Goal: Navigation & Orientation: Find specific page/section

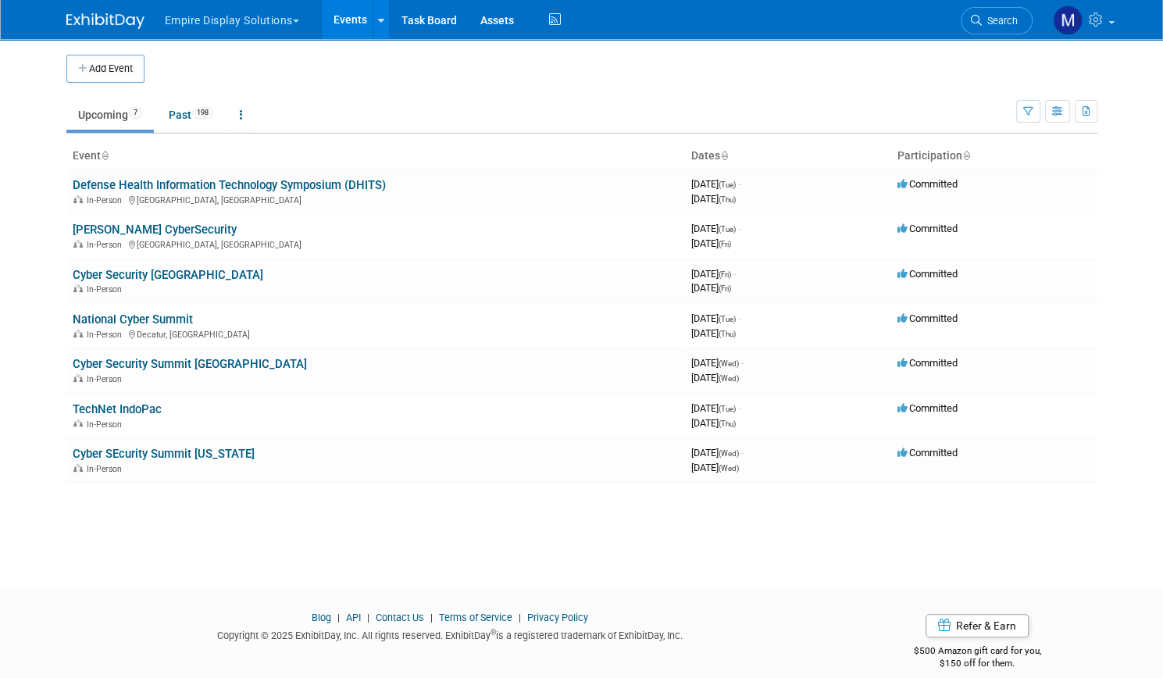
click at [245, 30] on button "Empire Display Solutions" at bounding box center [240, 17] width 155 height 34
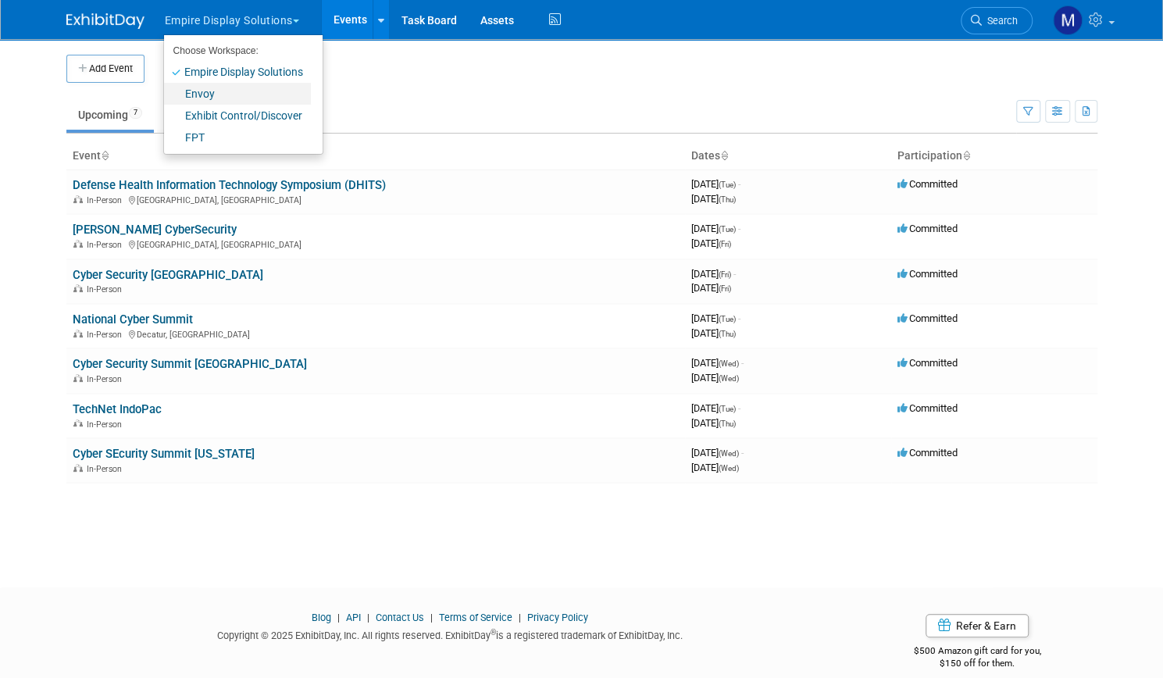
click at [188, 83] on link "Envoy" at bounding box center [237, 94] width 147 height 22
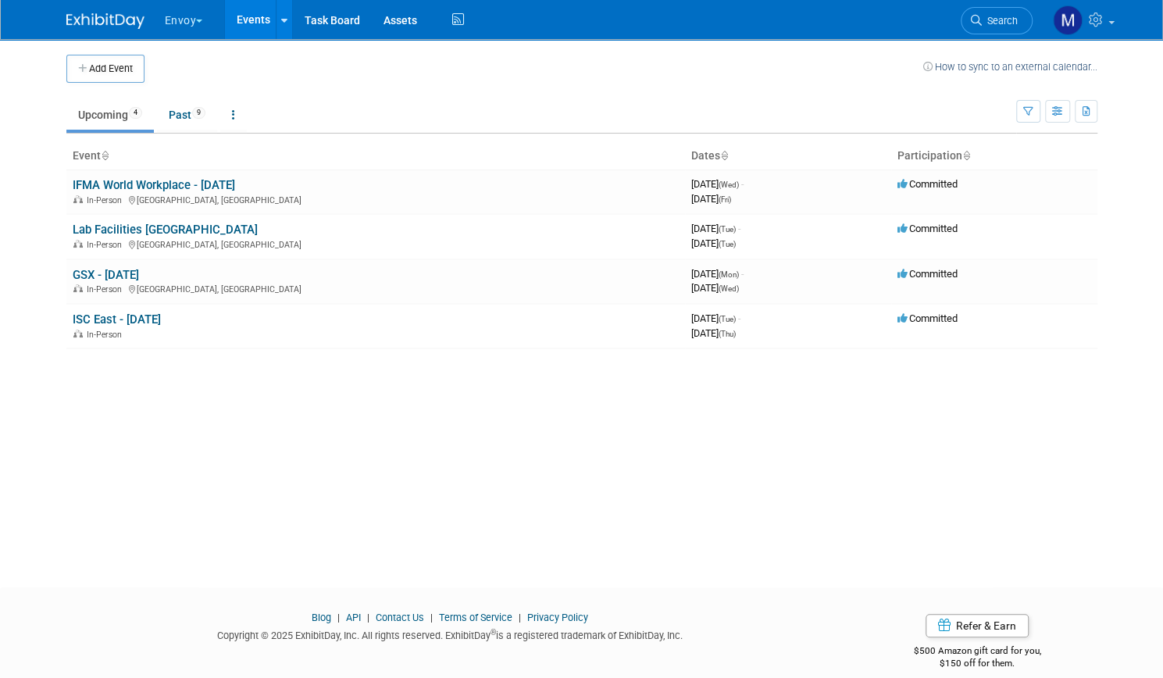
click at [189, 16] on button "Envoy" at bounding box center [192, 17] width 59 height 34
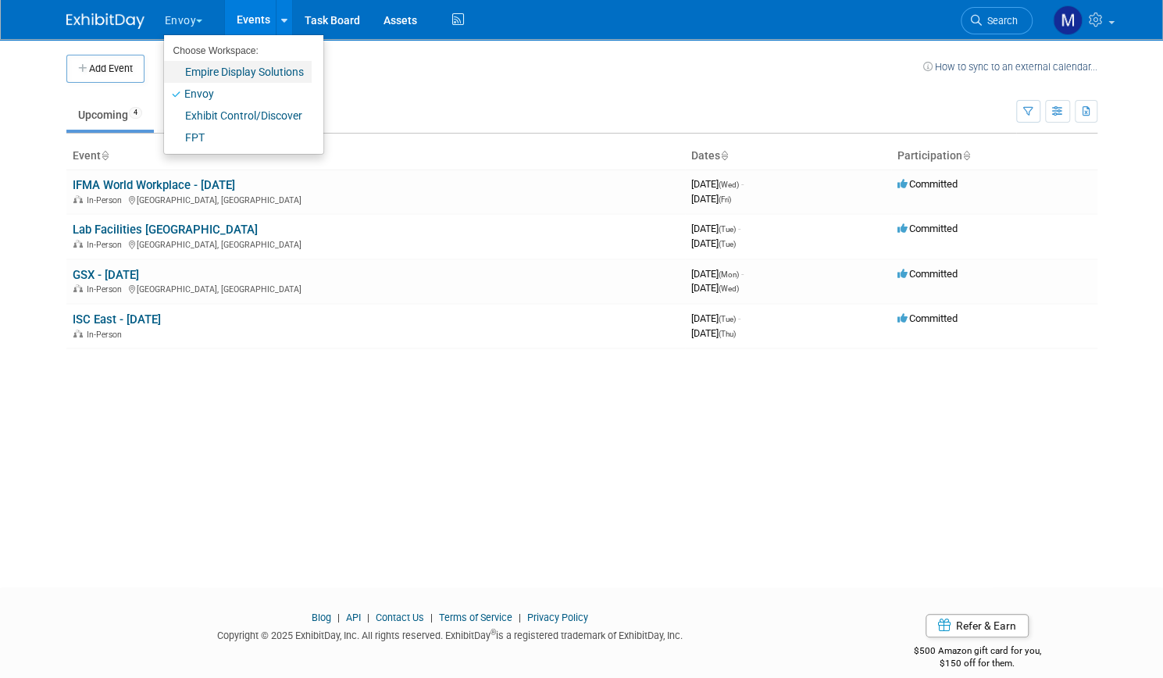
click at [199, 73] on link "Empire Display Solutions" at bounding box center [238, 72] width 148 height 22
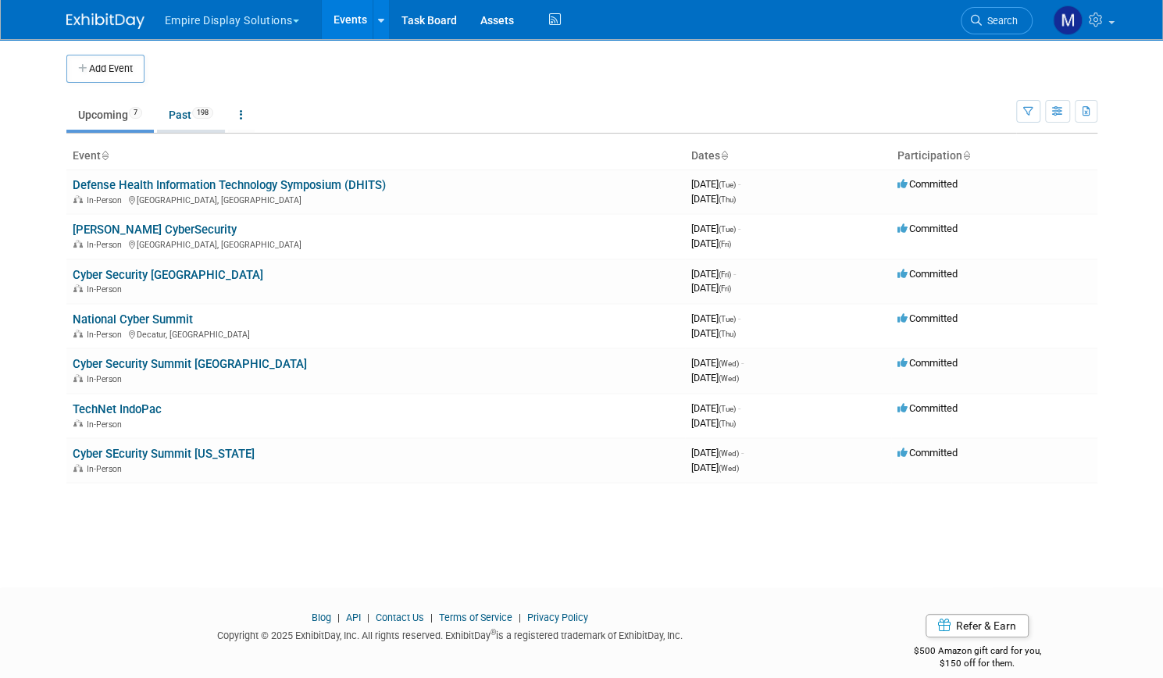
click at [169, 114] on link "Past 198" at bounding box center [191, 115] width 68 height 30
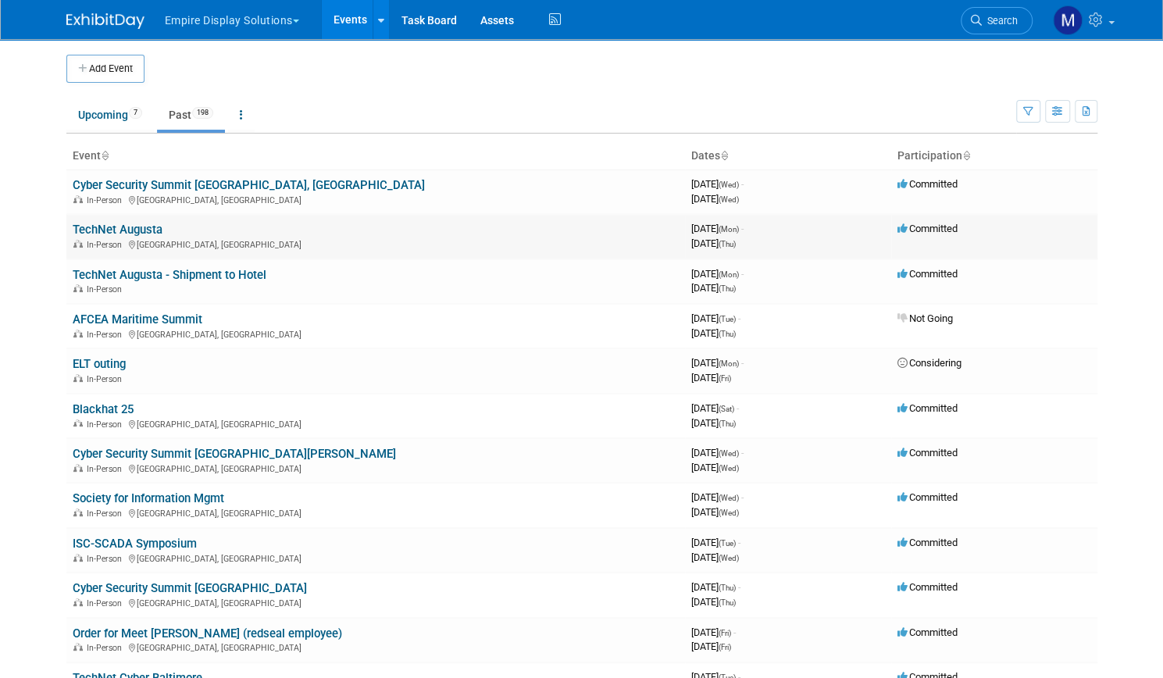
click at [139, 229] on link "TechNet Augusta" at bounding box center [118, 230] width 90 height 14
